Goal: Task Accomplishment & Management: Use online tool/utility

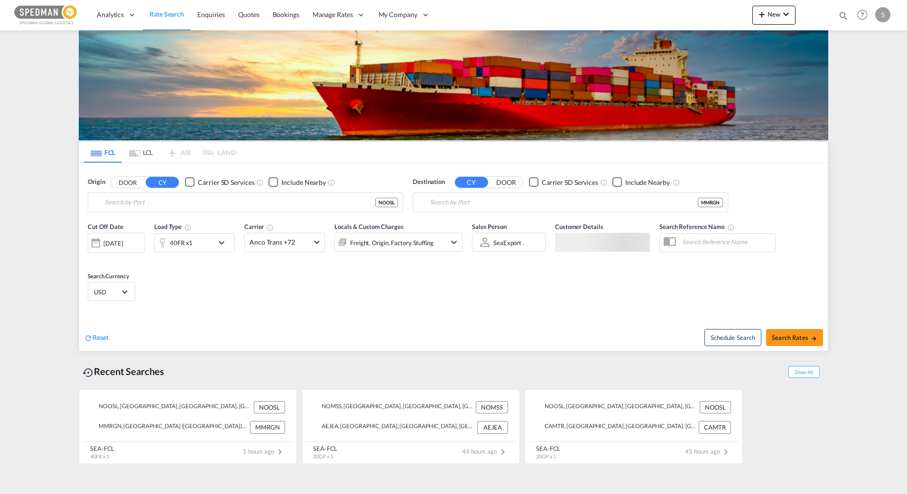
type input "[GEOGRAPHIC_DATA], NOOSL"
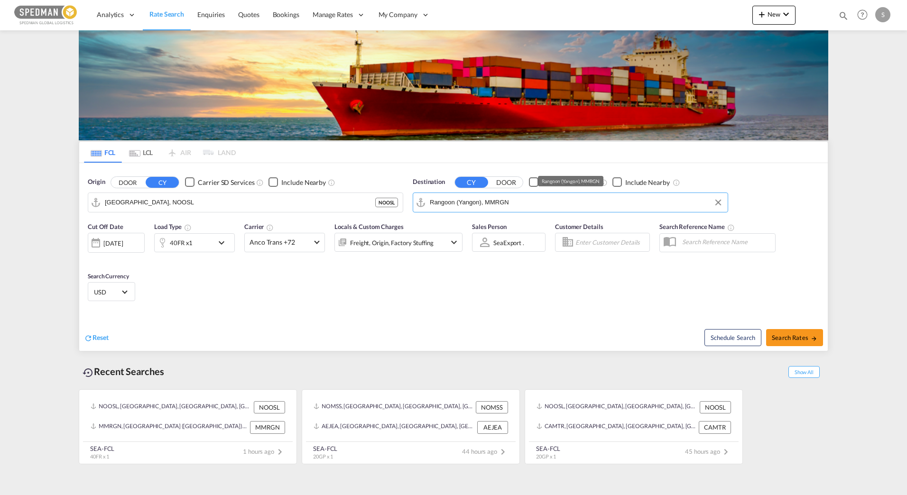
click at [458, 198] on input "Rangoon (Yangon), MMRGN" at bounding box center [576, 202] width 293 height 14
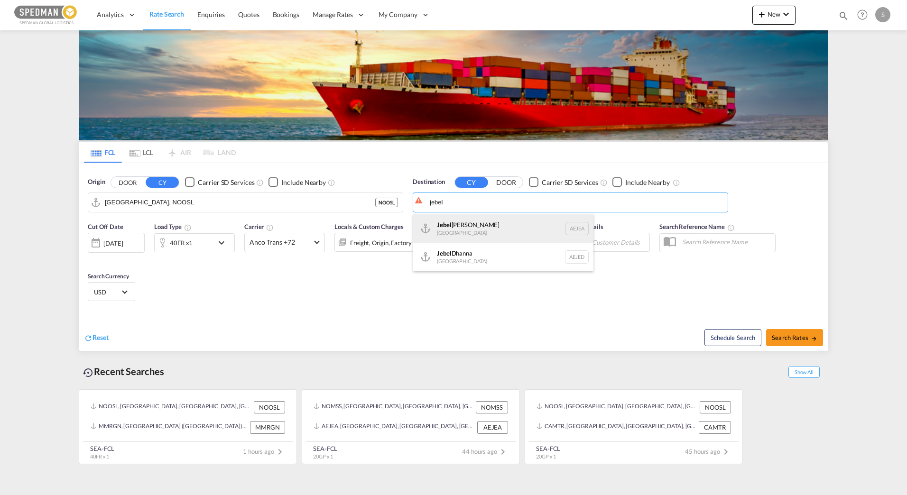
click at [461, 234] on div "[GEOGRAPHIC_DATA] [GEOGRAPHIC_DATA]" at bounding box center [503, 228] width 180 height 28
type input "[GEOGRAPHIC_DATA], [GEOGRAPHIC_DATA]"
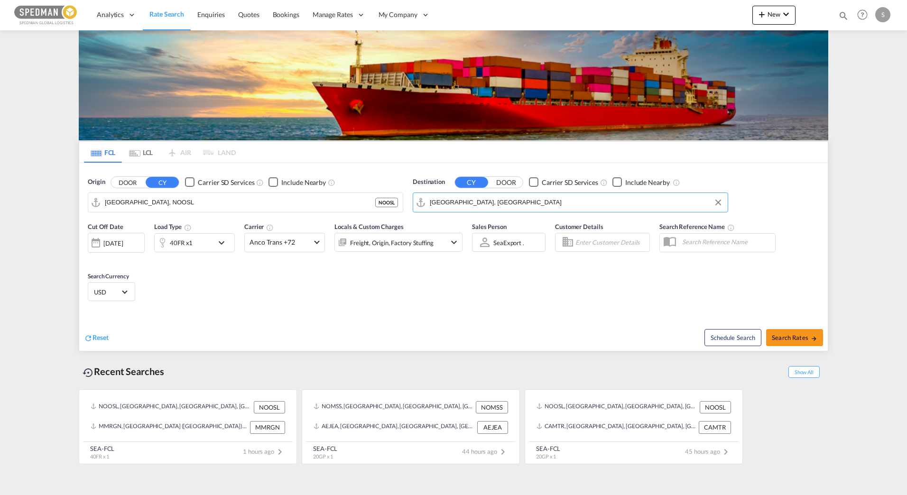
click at [224, 246] on md-icon "icon-chevron-down" at bounding box center [224, 242] width 16 height 11
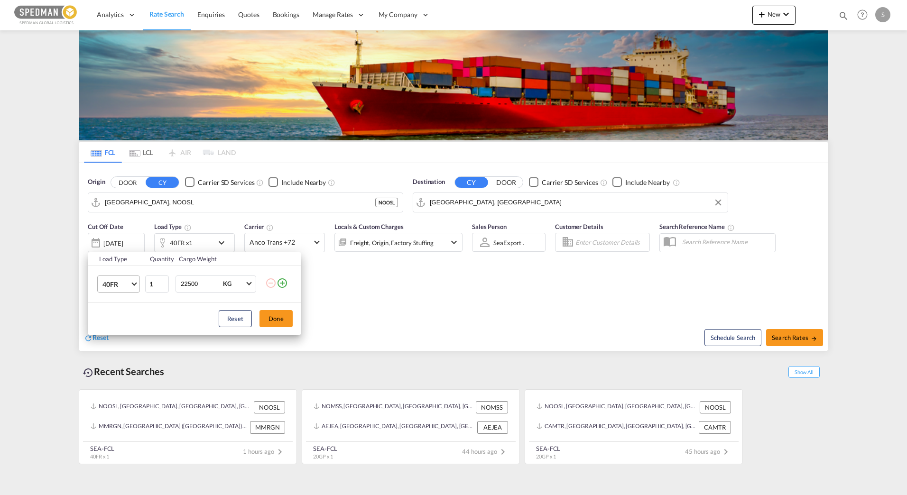
click at [131, 284] on md-select-value "40FR" at bounding box center [121, 284] width 38 height 16
click at [119, 231] on md-option "20GP" at bounding box center [127, 234] width 65 height 23
drag, startPoint x: 203, startPoint y: 281, endPoint x: 135, endPoint y: 290, distance: 68.4
click at [135, 290] on tr "20GP 1 22500 KG KG" at bounding box center [194, 284] width 213 height 37
type input "20000"
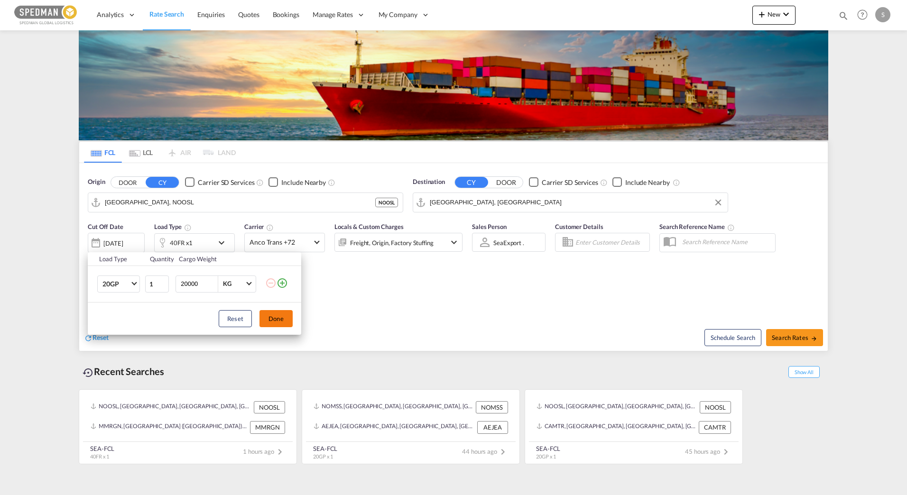
click at [281, 317] on button "Done" at bounding box center [275, 318] width 33 height 17
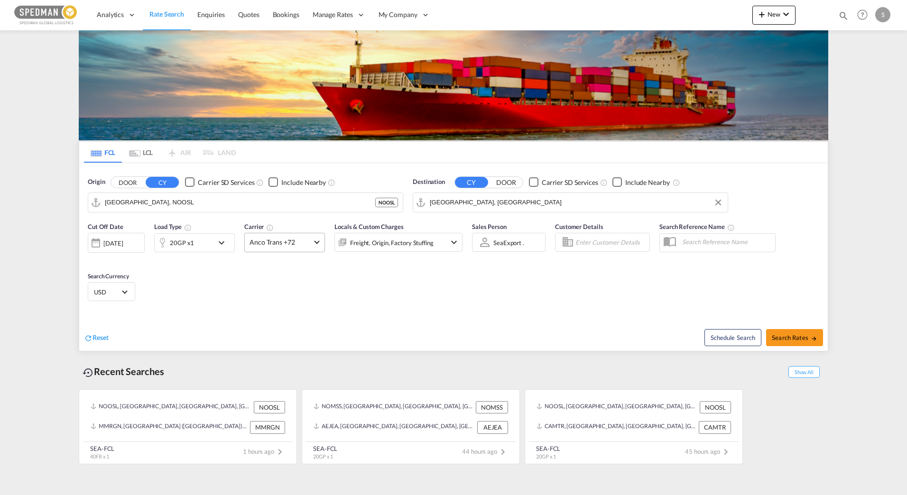
click at [294, 247] on md-select-value "Anco Trans +72" at bounding box center [285, 242] width 80 height 18
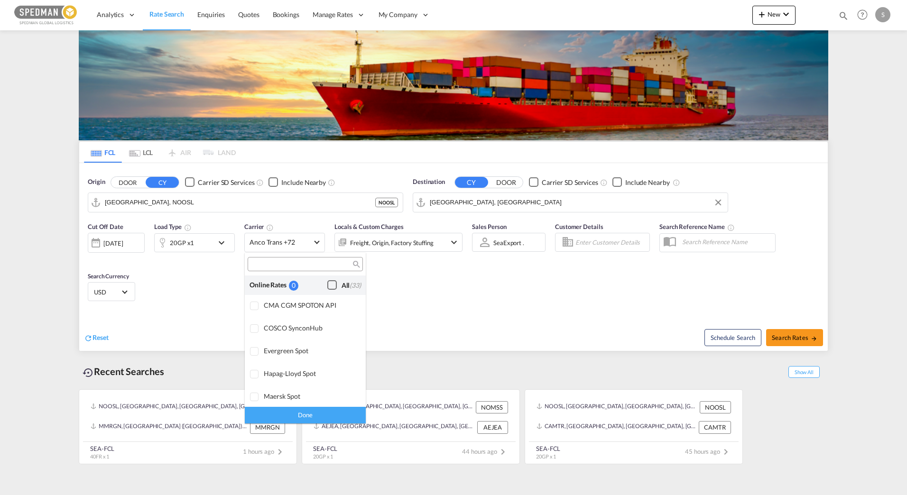
click at [327, 284] on div "Checkbox No Ink" at bounding box center [331, 284] width 9 height 9
click at [798, 332] on md-backdrop at bounding box center [453, 247] width 907 height 495
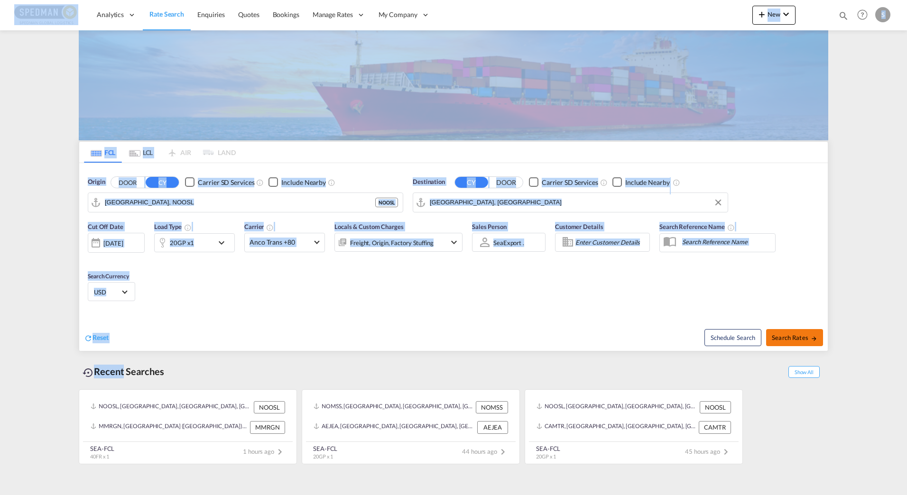
drag, startPoint x: 798, startPoint y: 332, endPoint x: 795, endPoint y: 337, distance: 5.8
click at [795, 337] on span "Search Rates" at bounding box center [795, 338] width 46 height 8
type input "NOOSL to AEJEA / [DATE]"
